Goal: Find specific page/section: Find specific page/section

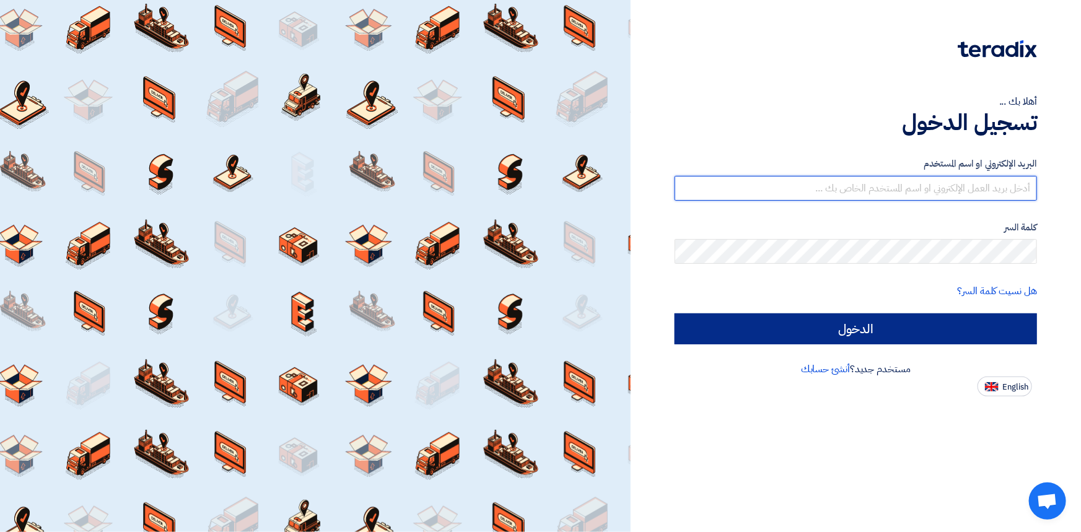
type input "[PERSON_NAME][EMAIL_ADDRESS][PERSON_NAME][DOMAIN_NAME]"
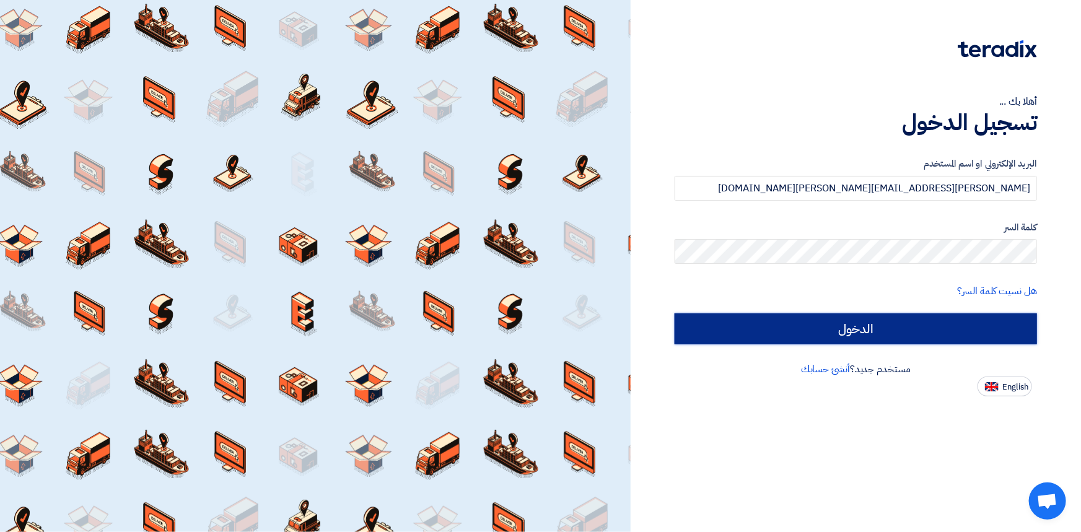
click at [819, 333] on input "الدخول" at bounding box center [856, 329] width 363 height 31
type input "Sign in"
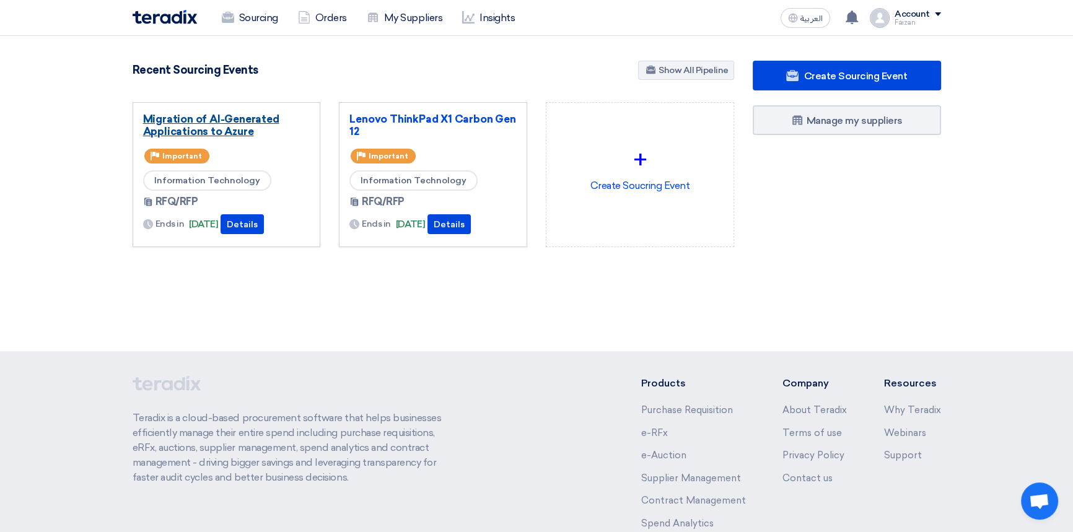
click at [201, 123] on link "Migration of AI-Generated Applications to Azure" at bounding box center [226, 125] width 167 height 25
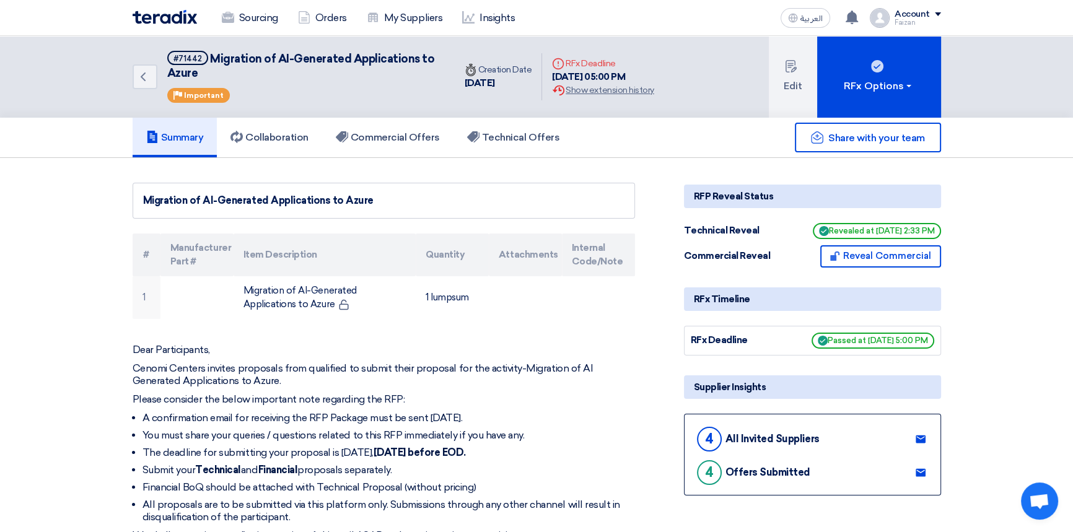
click at [631, 15] on div "Sourcing Orders My Suppliers Insights العربية ع You have a new offer for 'Migra…" at bounding box center [536, 17] width 827 height 35
